Goal: Navigation & Orientation: Find specific page/section

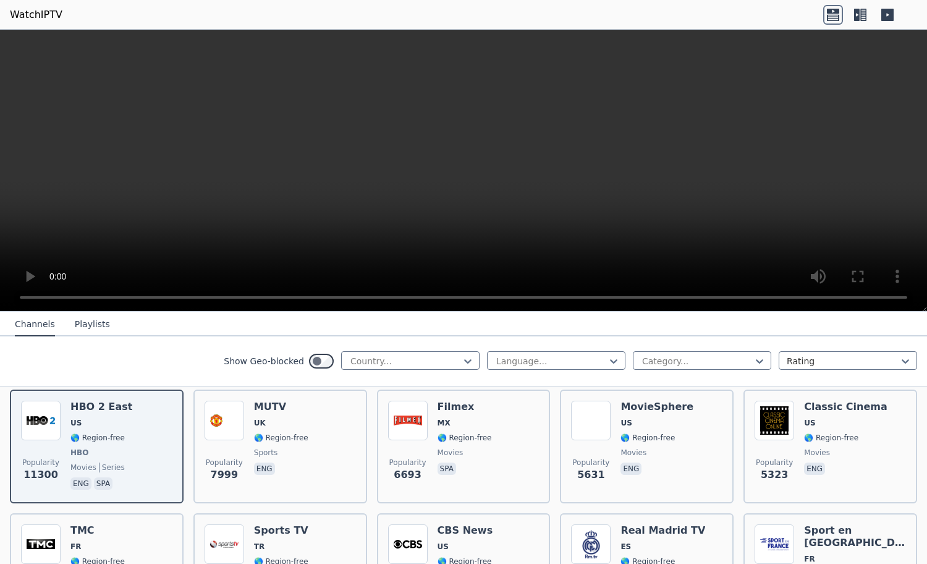
scroll to position [143, 0]
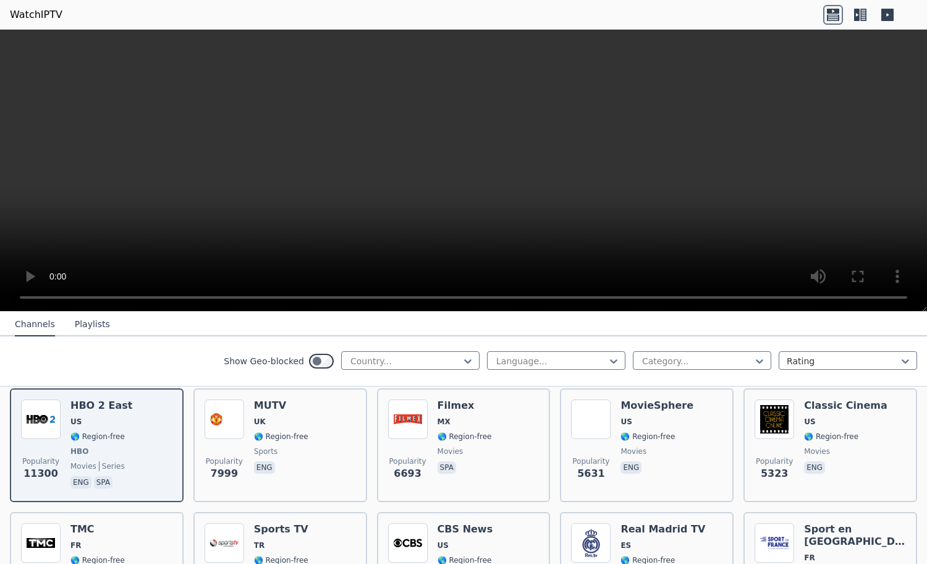
click at [387, 372] on div "Show Geo-blocked Country... Language... Category... Rating" at bounding box center [463, 361] width 927 height 50
click at [387, 368] on div "Country..." at bounding box center [410, 360] width 138 height 19
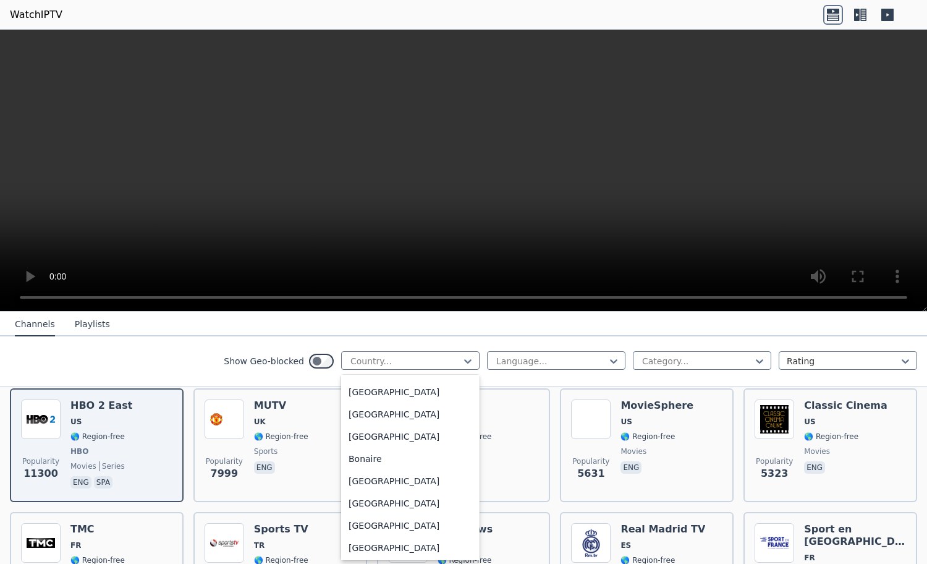
scroll to position [423, 0]
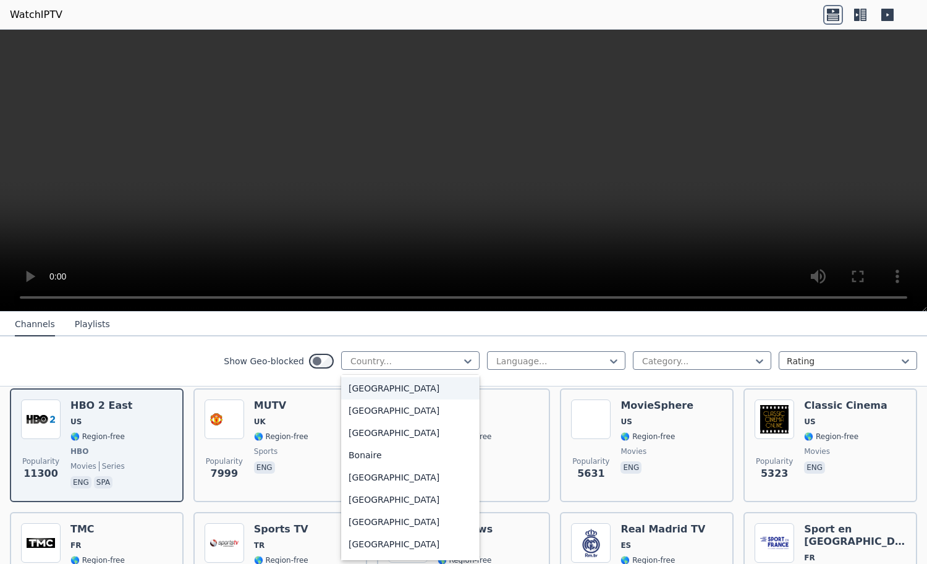
click at [228, 326] on nav "Channels Playlists" at bounding box center [463, 324] width 927 height 25
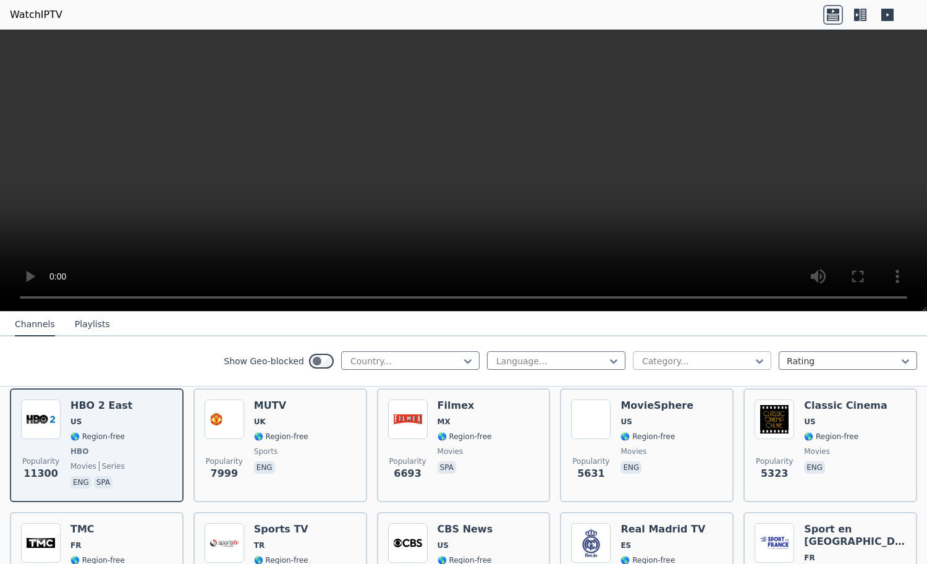
click at [716, 362] on div at bounding box center [697, 361] width 113 height 12
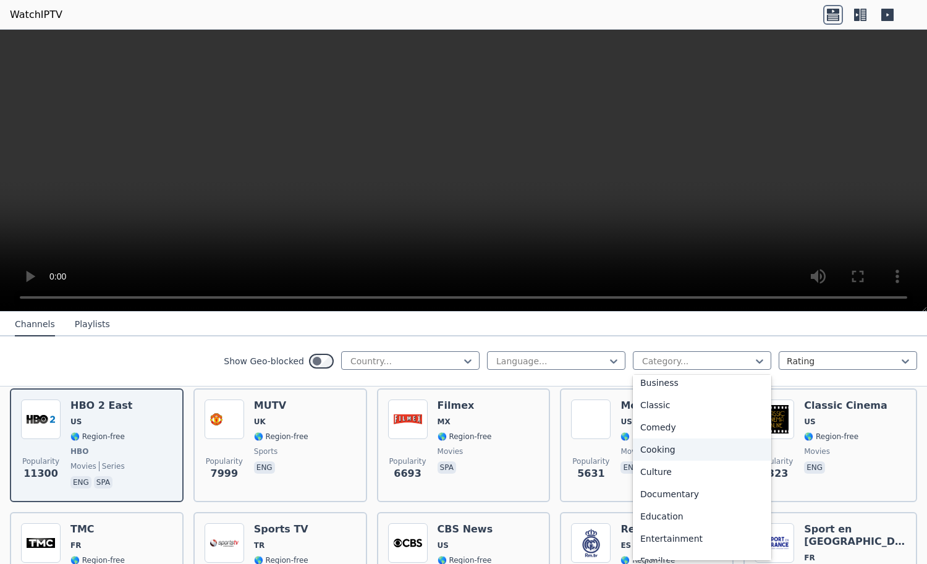
scroll to position [0, 0]
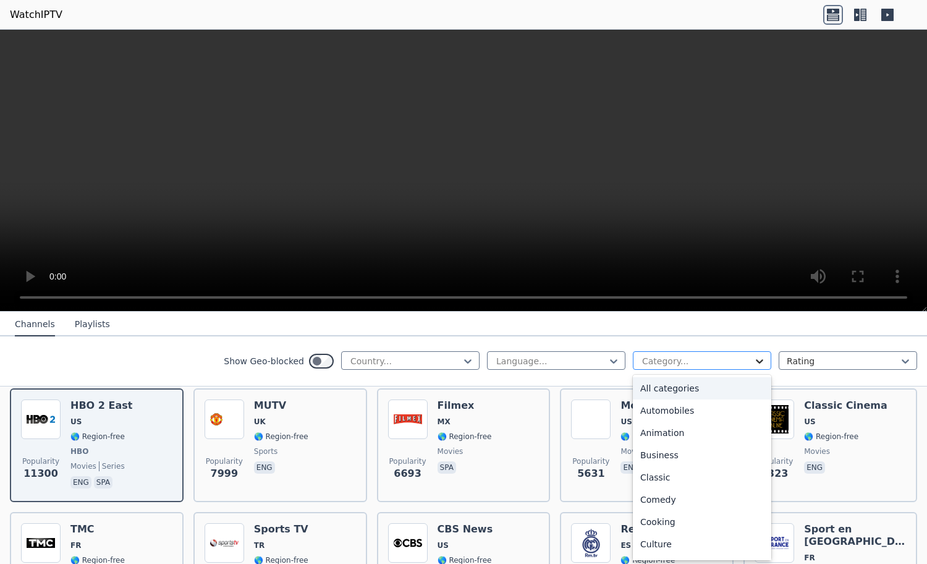
click at [754, 355] on icon at bounding box center [760, 361] width 12 height 12
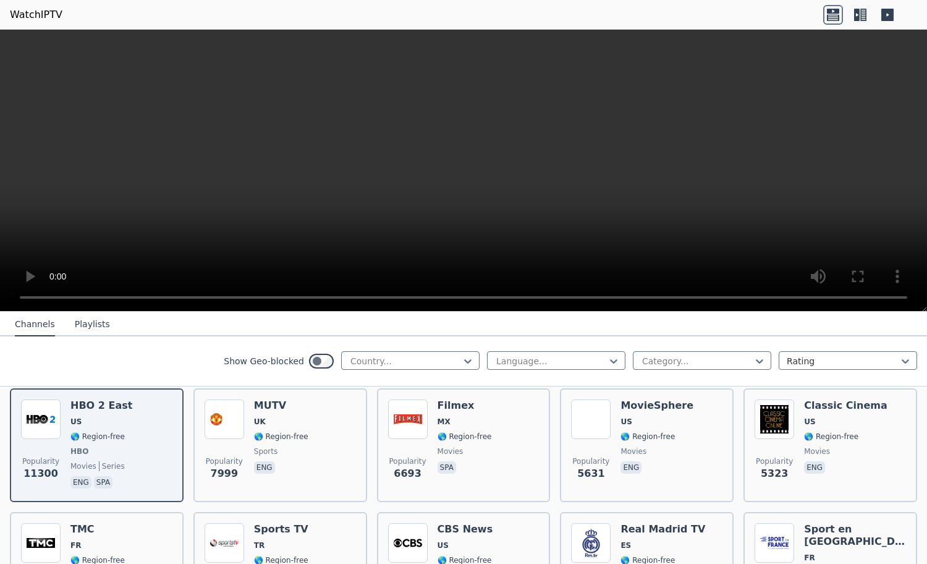
click at [679, 328] on nav "Channels Playlists" at bounding box center [463, 324] width 927 height 25
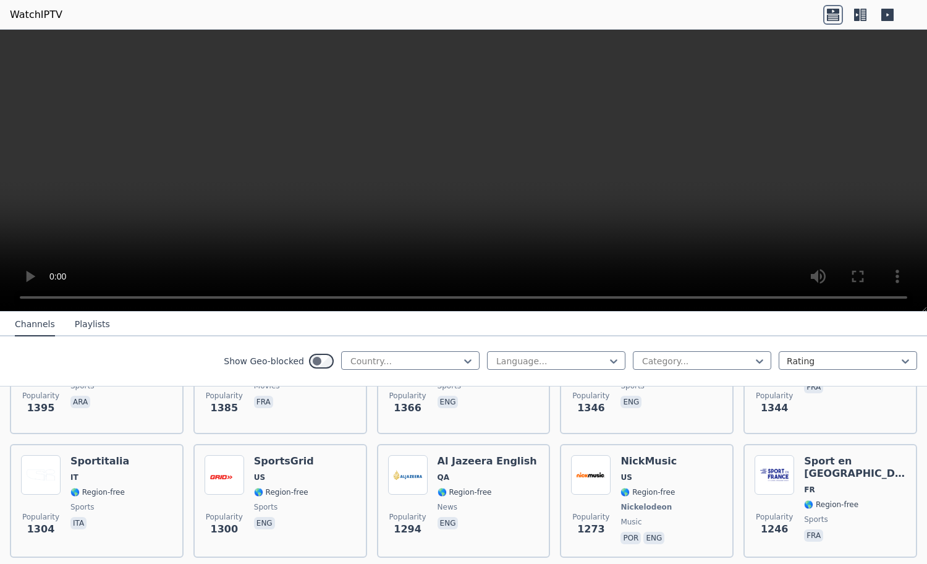
scroll to position [1151, 0]
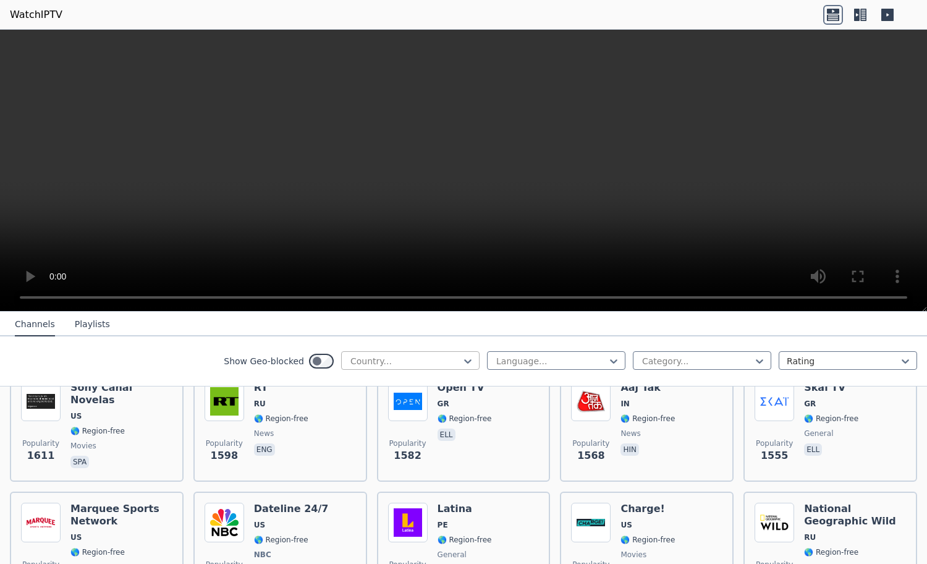
click at [406, 364] on div at bounding box center [405, 361] width 113 height 12
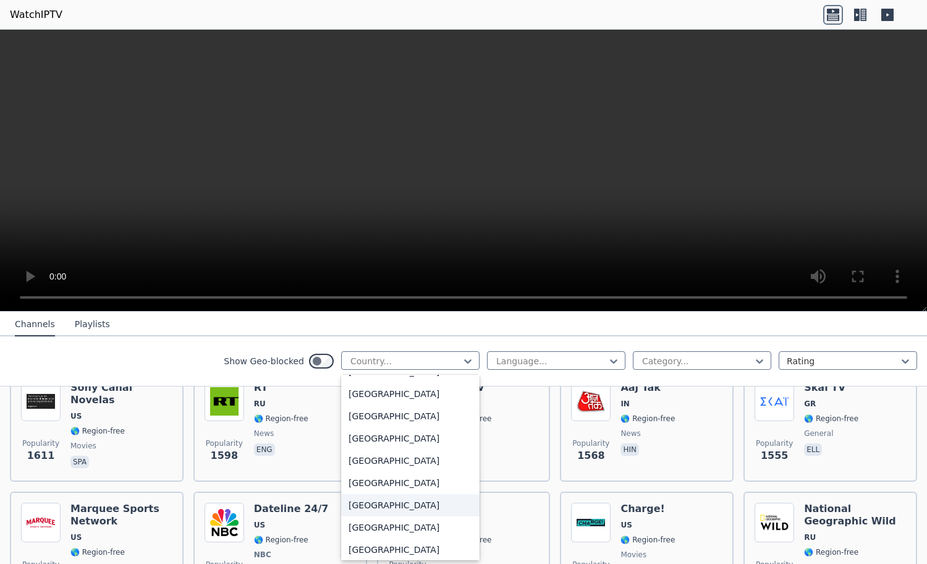
scroll to position [4296, 0]
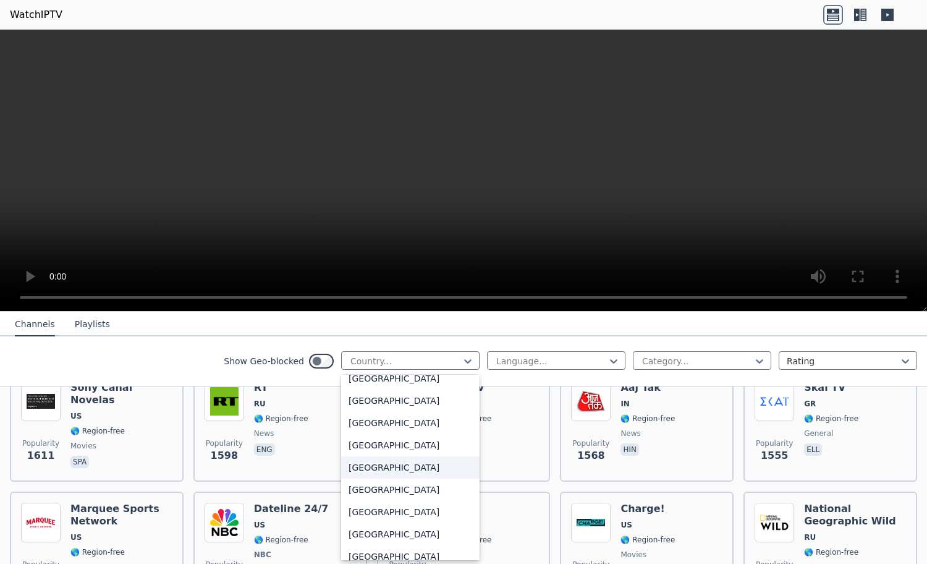
click at [377, 474] on div "[GEOGRAPHIC_DATA]" at bounding box center [410, 467] width 138 height 22
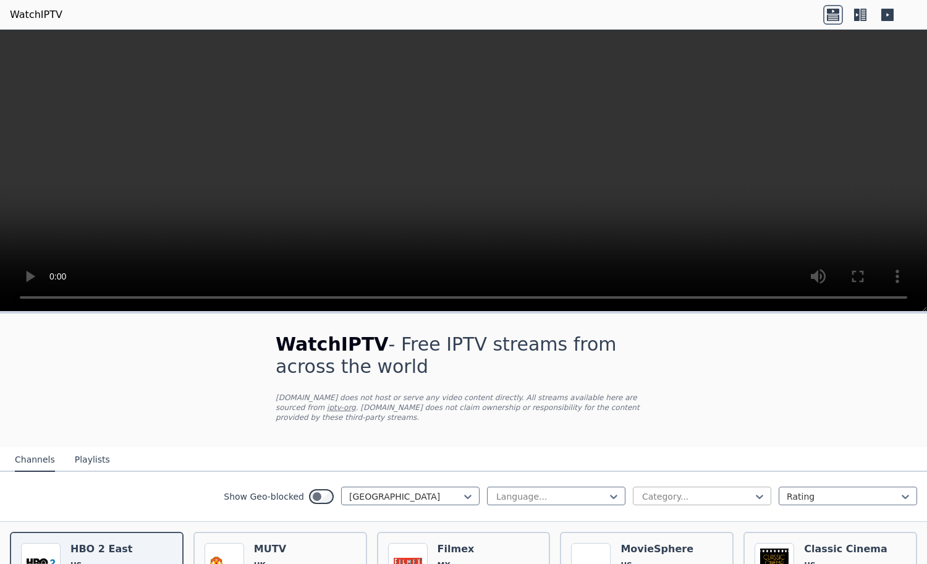
click at [691, 476] on div "Show Geo-blocked [GEOGRAPHIC_DATA] Language... Category... Rating" at bounding box center [463, 497] width 927 height 50
click at [690, 490] on div at bounding box center [697, 496] width 113 height 12
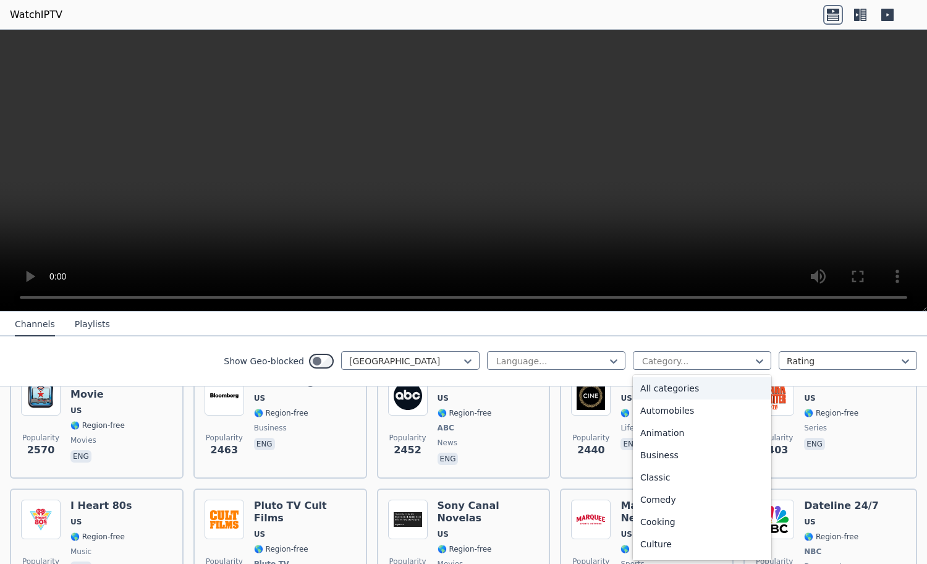
click at [750, 327] on nav "Channels Playlists" at bounding box center [463, 324] width 927 height 25
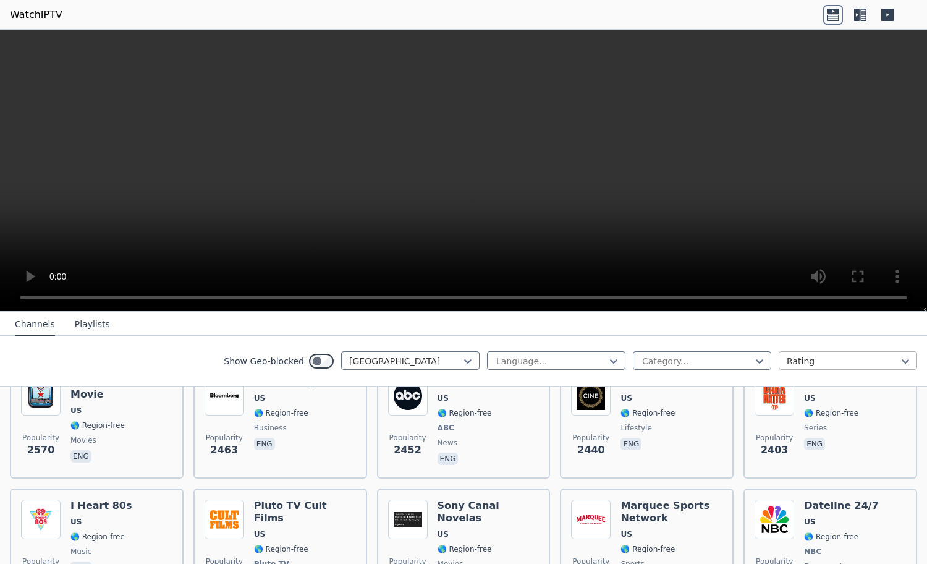
click at [814, 362] on div at bounding box center [843, 361] width 113 height 12
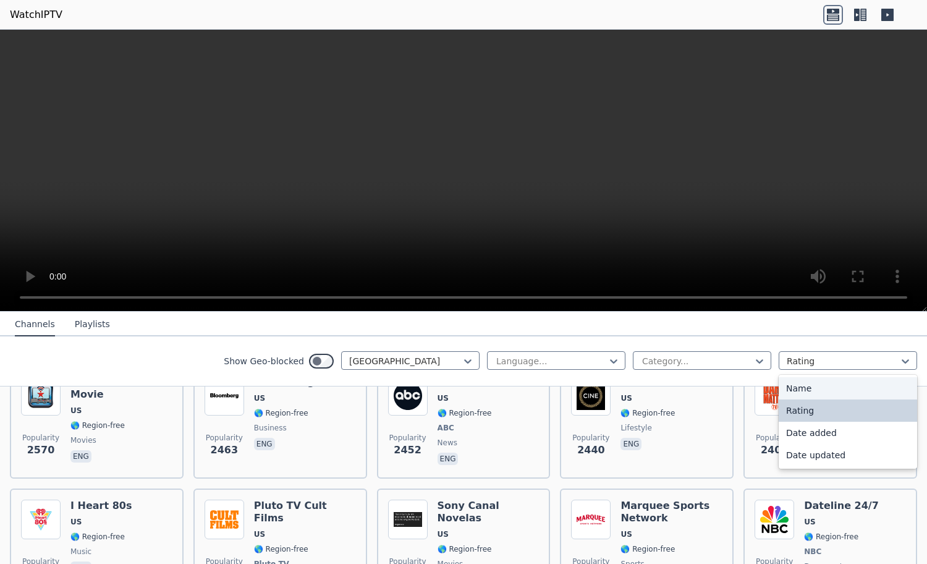
click at [757, 334] on nav "Channels Playlists" at bounding box center [463, 324] width 927 height 25
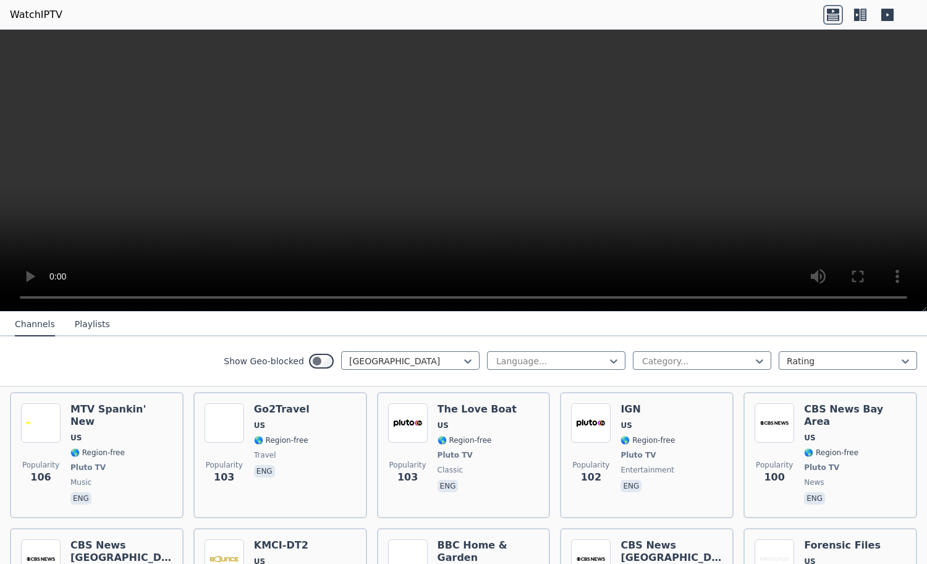
scroll to position [5909, 0]
